Goal: Find contact information: Find contact information

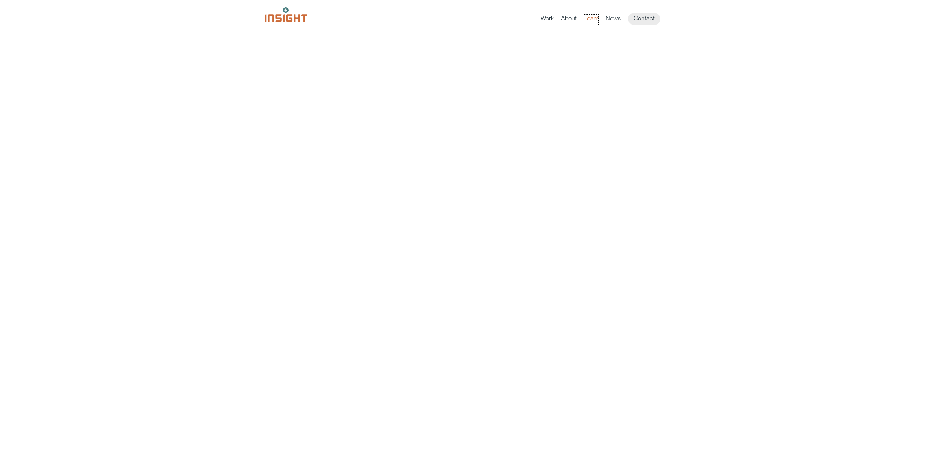
click at [590, 20] on link "Team" at bounding box center [591, 20] width 14 height 10
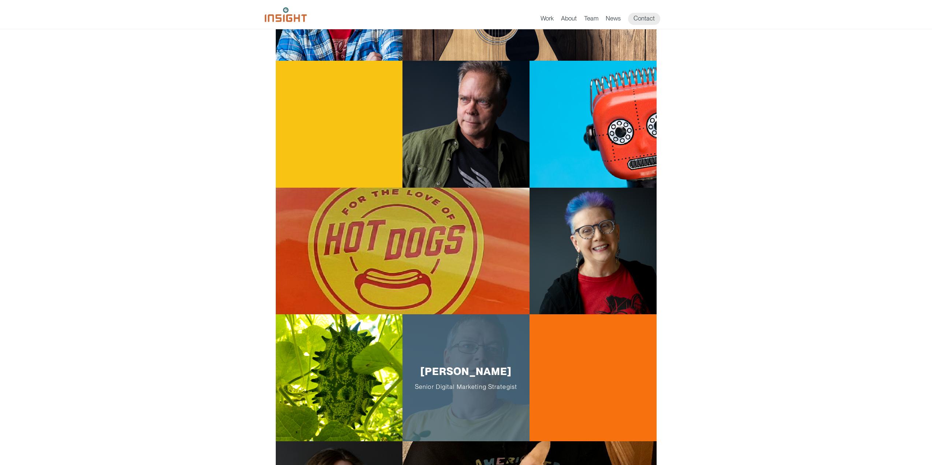
scroll to position [513, 0]
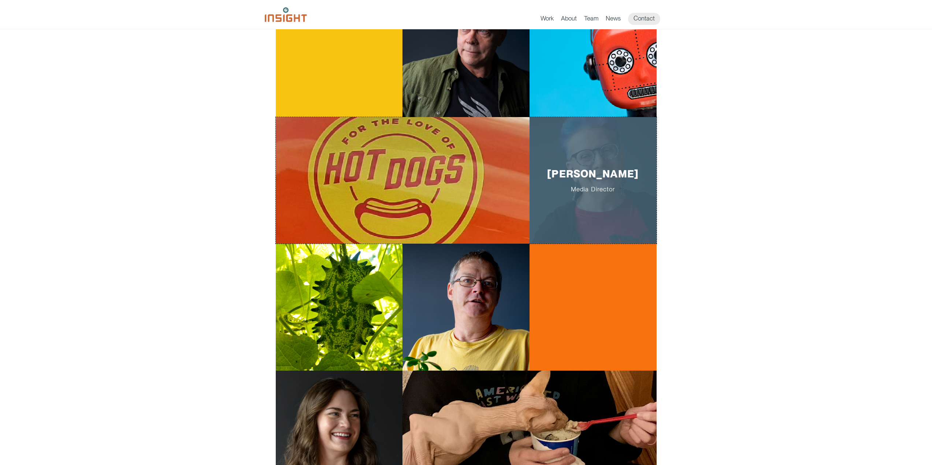
click at [587, 199] on div "[PERSON_NAME] Media Director" at bounding box center [593, 180] width 127 height 127
